Goal: Find specific page/section: Find specific page/section

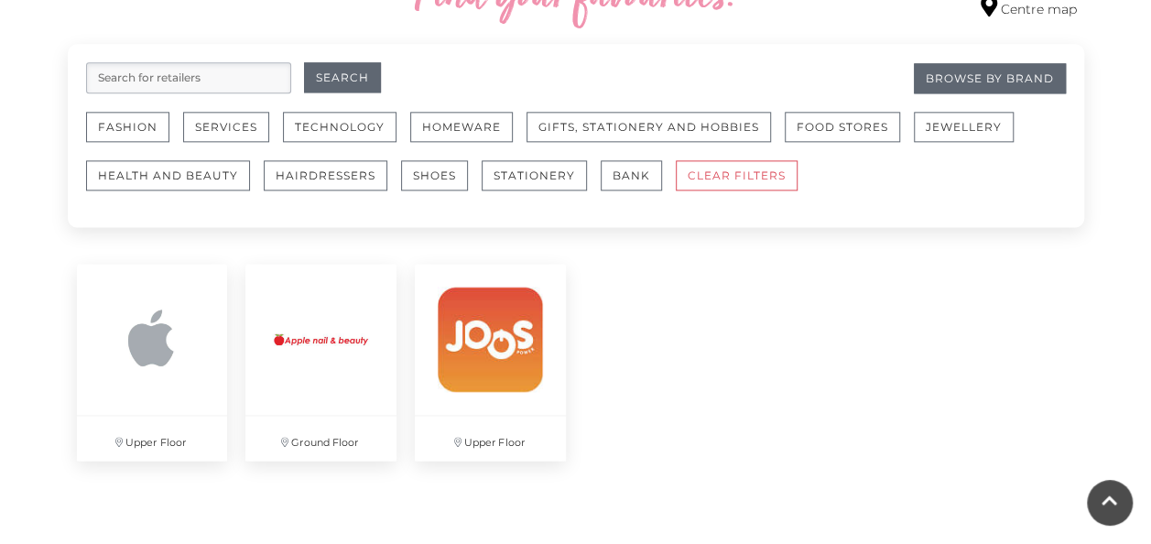
scroll to position [1110, 0]
click at [137, 318] on img at bounding box center [151, 339] width 158 height 158
click at [177, 71] on input "search" at bounding box center [188, 78] width 205 height 31
type input "gap"
click at [304, 63] on button "Search" at bounding box center [342, 78] width 77 height 30
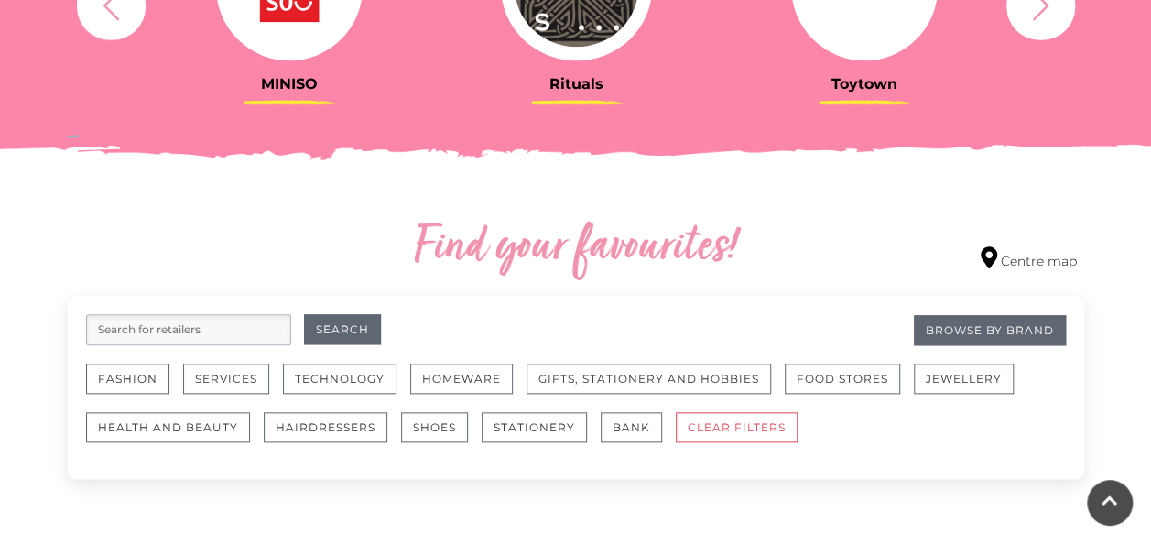
scroll to position [858, 0]
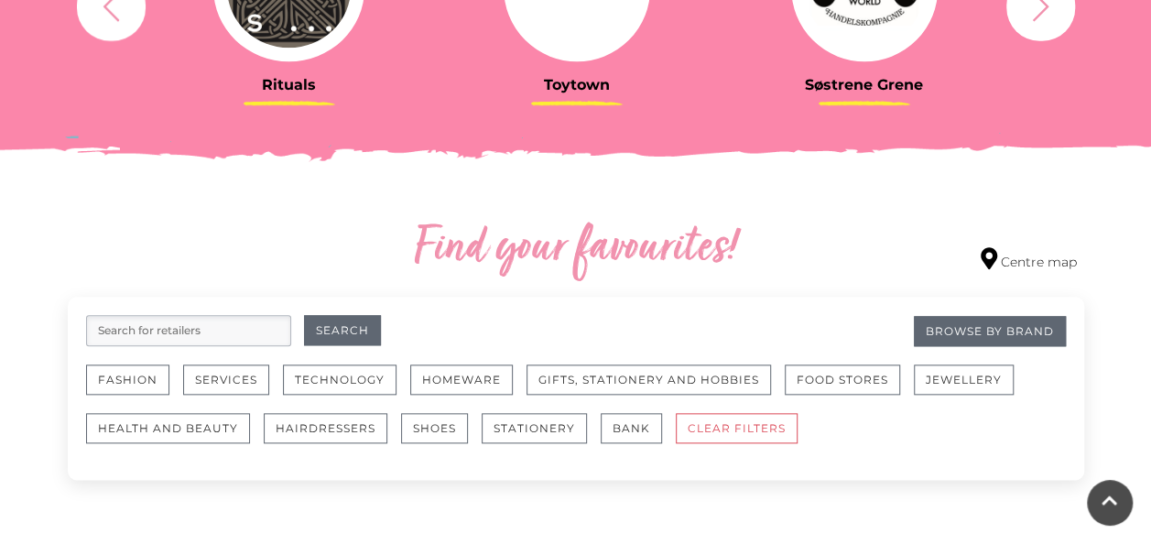
click at [168, 322] on input "search" at bounding box center [188, 330] width 205 height 31
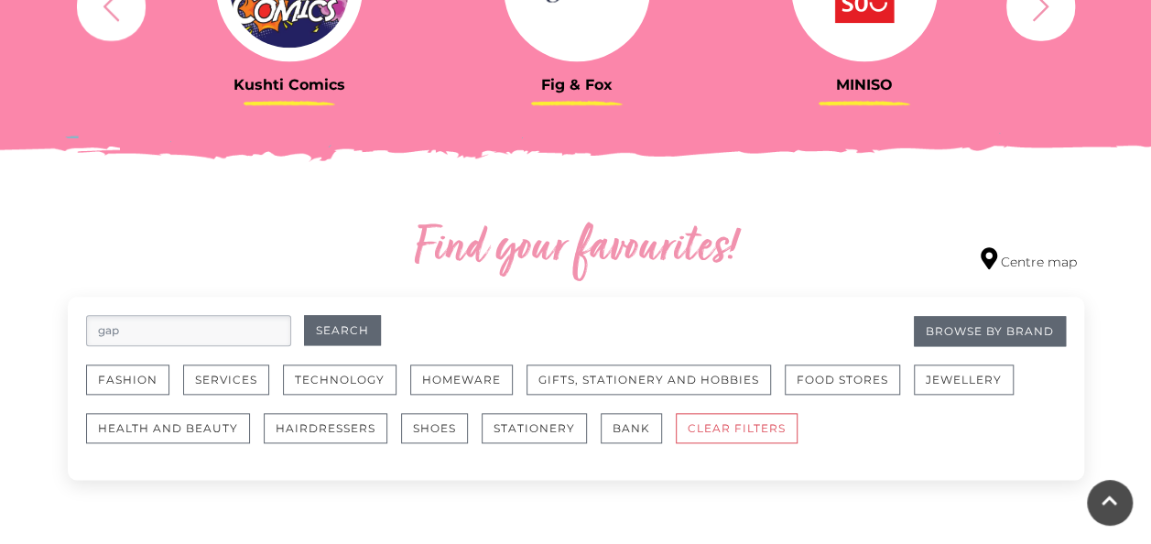
type input "gap"
click at [304, 315] on button "Search" at bounding box center [342, 330] width 77 height 30
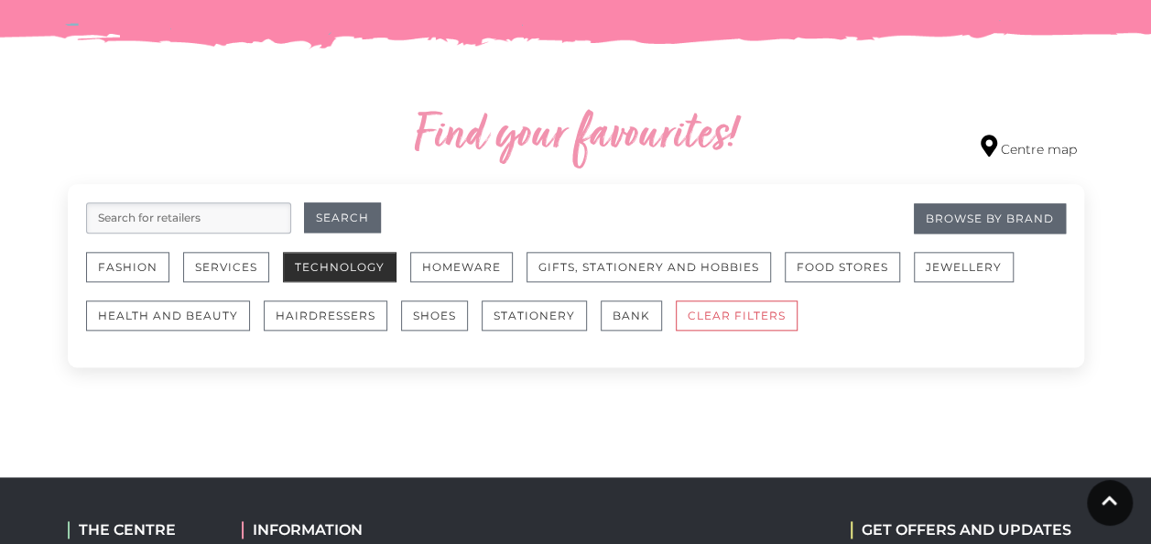
scroll to position [972, 0]
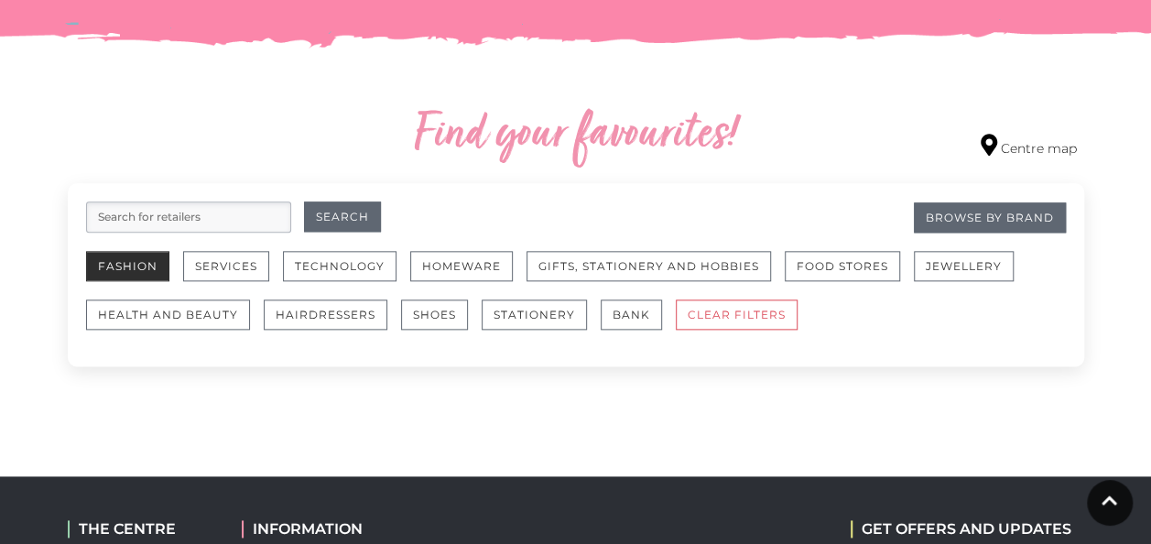
click at [121, 255] on button "Fashion" at bounding box center [127, 266] width 83 height 30
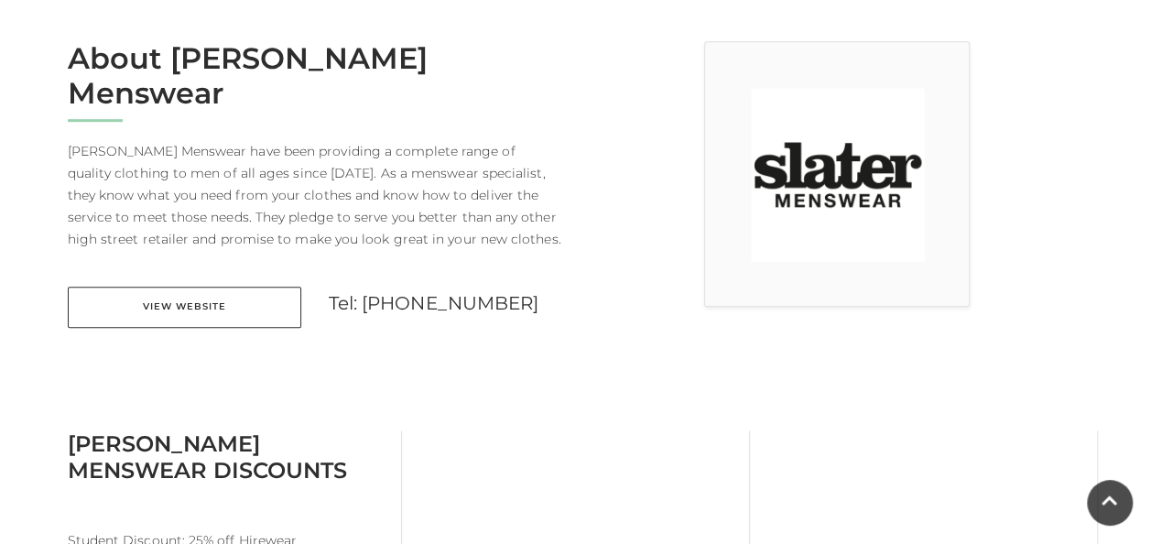
scroll to position [489, 0]
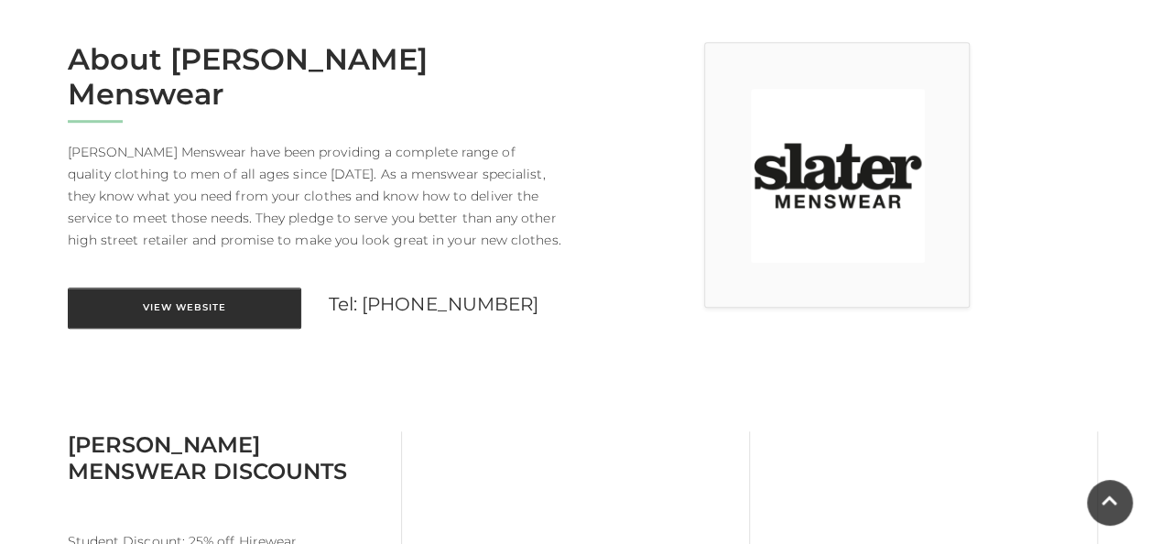
click at [243, 288] on link "View Website" at bounding box center [185, 308] width 234 height 41
